Goal: Information Seeking & Learning: Learn about a topic

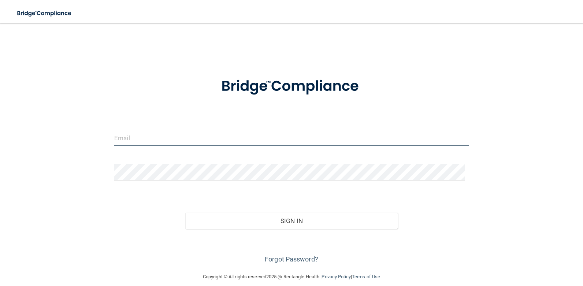
type input "[EMAIL_ADDRESS][DOMAIN_NAME]"
click at [252, 211] on div "Sign In" at bounding box center [292, 213] width 366 height 31
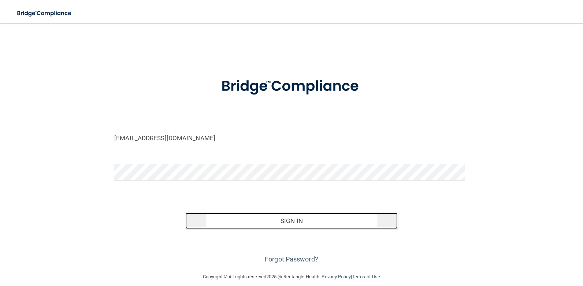
click at [263, 221] on button "Sign In" at bounding box center [291, 221] width 213 height 16
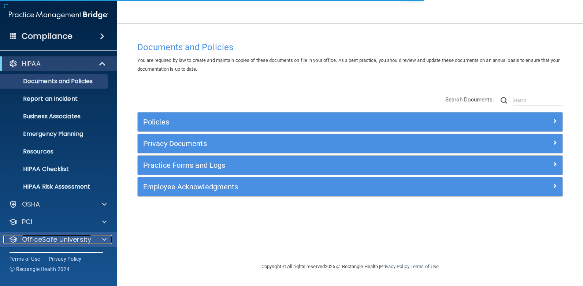
click at [81, 244] on p "OfficeSafe University" at bounding box center [56, 239] width 69 height 9
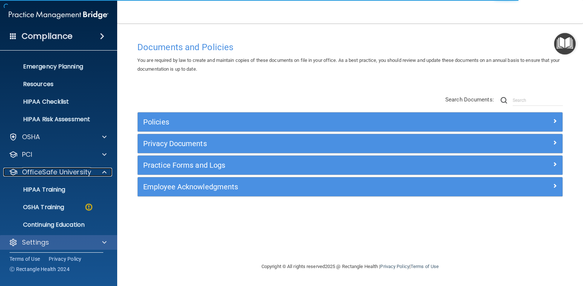
scroll to position [71, 0]
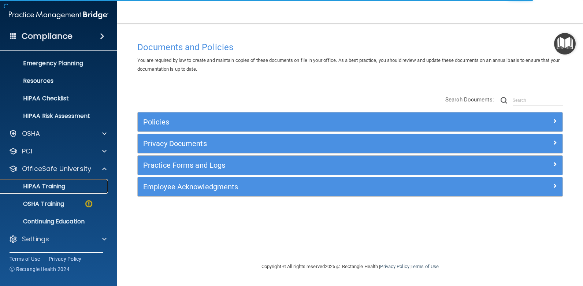
click at [42, 187] on p "HIPAA Training" at bounding box center [35, 186] width 60 height 7
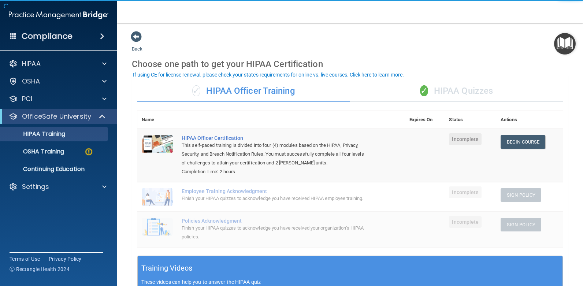
click at [457, 91] on div "✓ HIPAA Quizzes" at bounding box center [456, 91] width 213 height 22
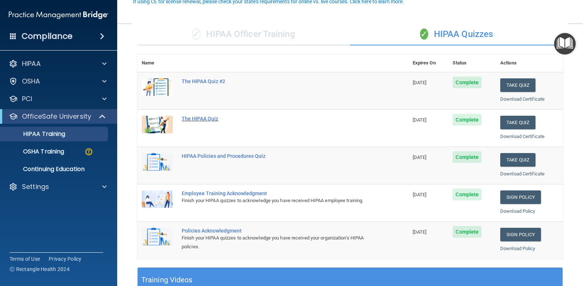
scroll to position [73, 0]
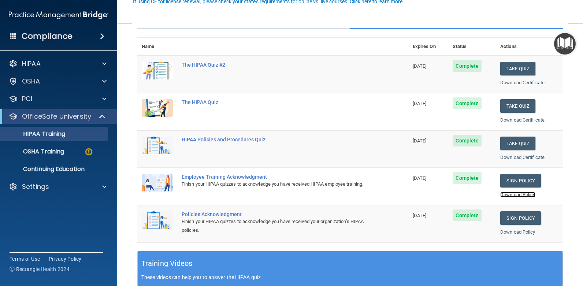
click at [510, 192] on link "Download Policy" at bounding box center [518, 194] width 35 height 5
click at [522, 233] on link "Download Policy" at bounding box center [518, 231] width 35 height 5
